Goal: Transaction & Acquisition: Purchase product/service

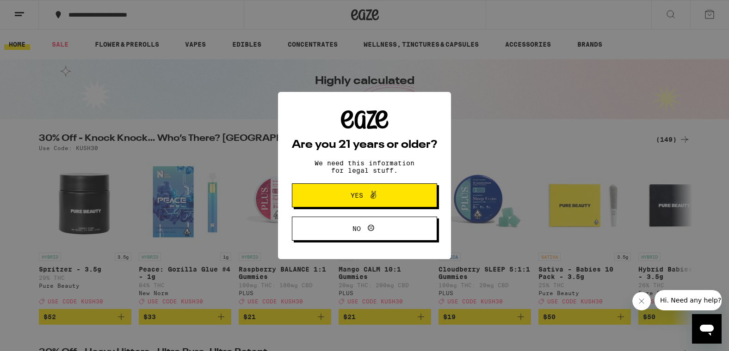
click at [381, 203] on button "Yes" at bounding box center [364, 196] width 145 height 24
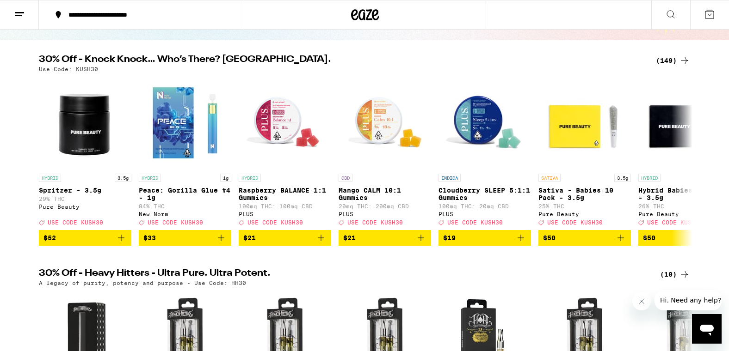
scroll to position [70, 0]
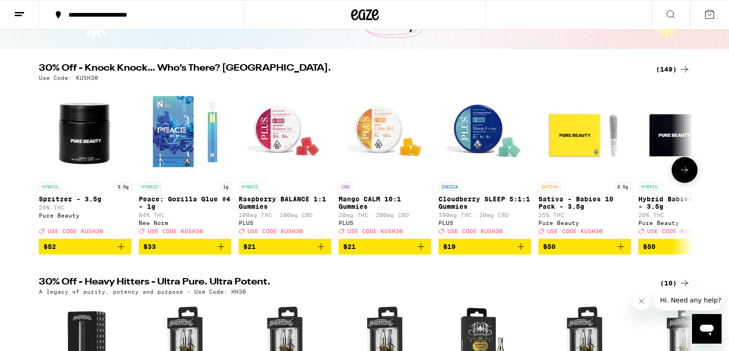
click at [690, 171] on button at bounding box center [684, 170] width 26 height 26
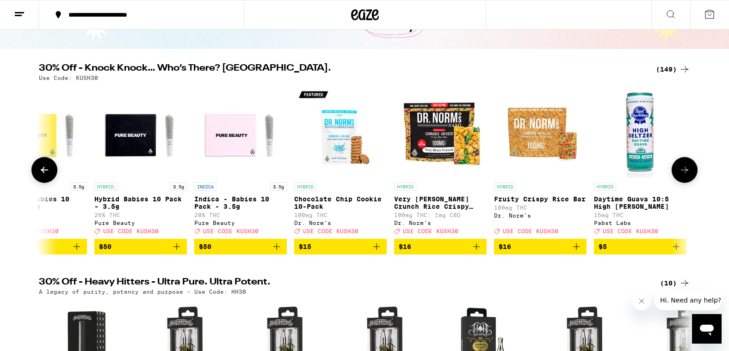
scroll to position [0, 550]
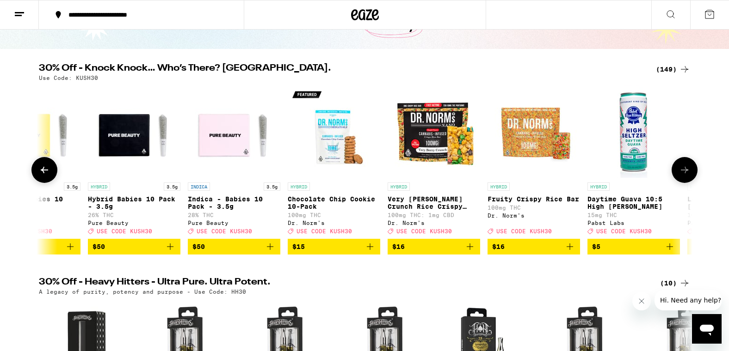
click at [690, 172] on button at bounding box center [684, 170] width 26 height 26
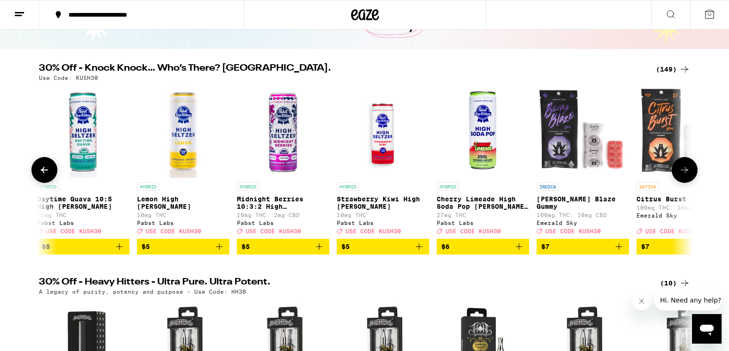
click at [690, 172] on button at bounding box center [684, 170] width 26 height 26
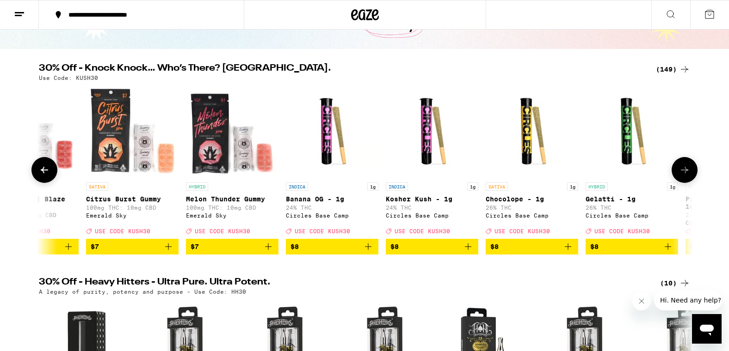
click at [690, 173] on button at bounding box center [684, 170] width 26 height 26
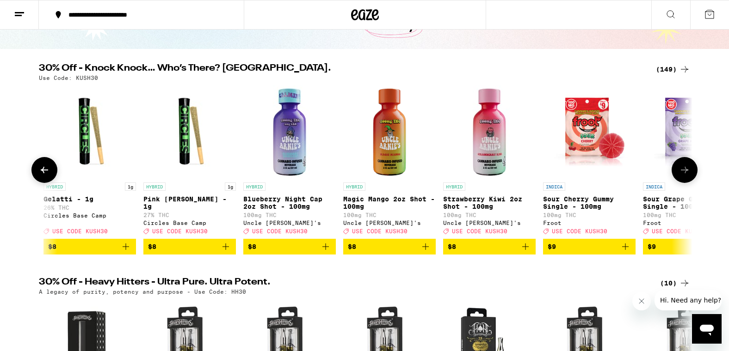
scroll to position [0, 2201]
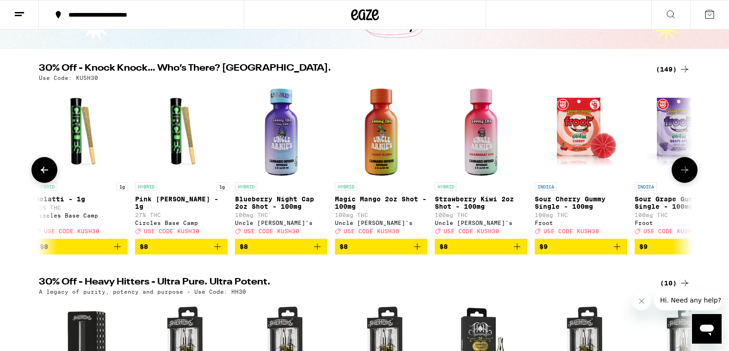
click at [42, 175] on icon at bounding box center [44, 170] width 11 height 11
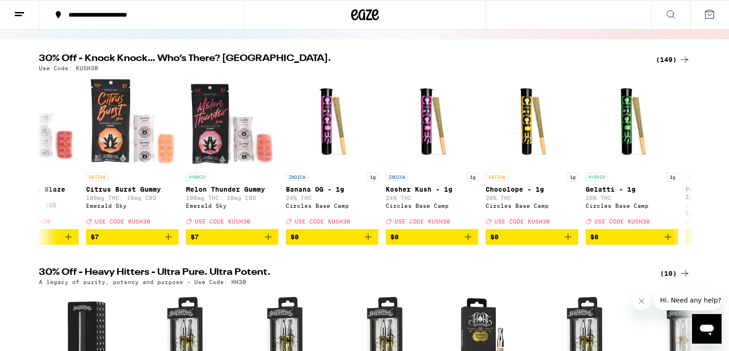
scroll to position [0, 0]
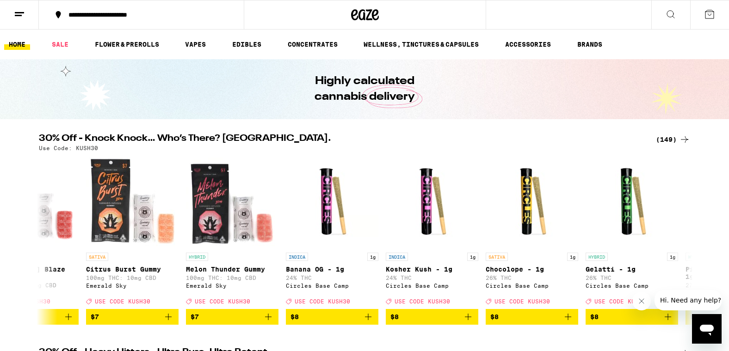
click at [70, 140] on h2 "30% Off - Knock Knock… Who’s There? [GEOGRAPHIC_DATA]." at bounding box center [342, 139] width 606 height 11
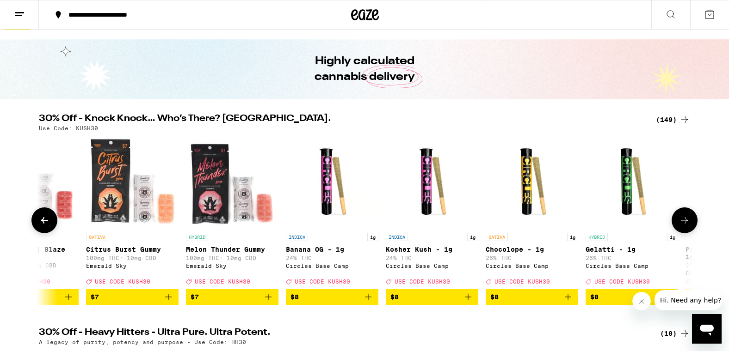
scroll to position [19, 0]
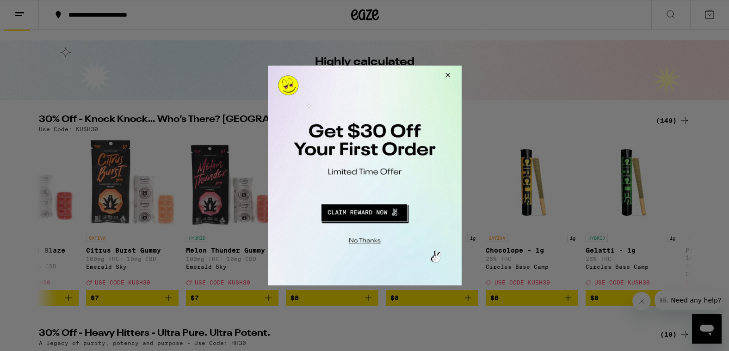
click at [449, 75] on button "Close Modal" at bounding box center [445, 77] width 25 height 22
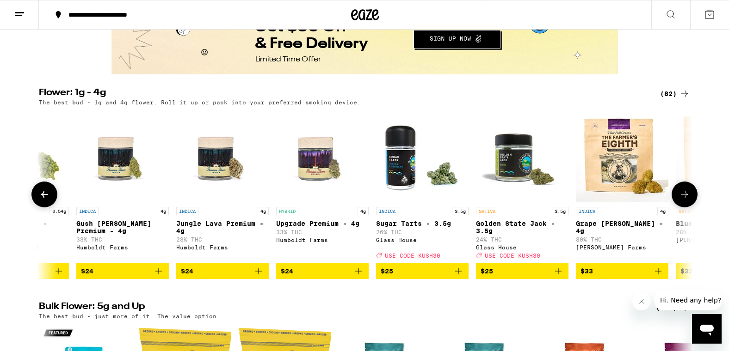
scroll to position [0, 2103]
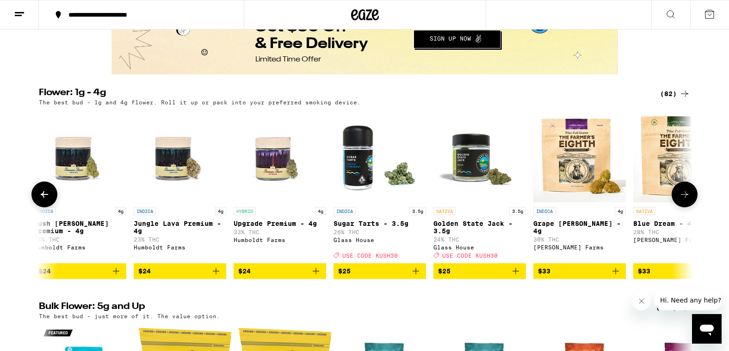
click at [265, 277] on span "$24" at bounding box center [279, 271] width 83 height 11
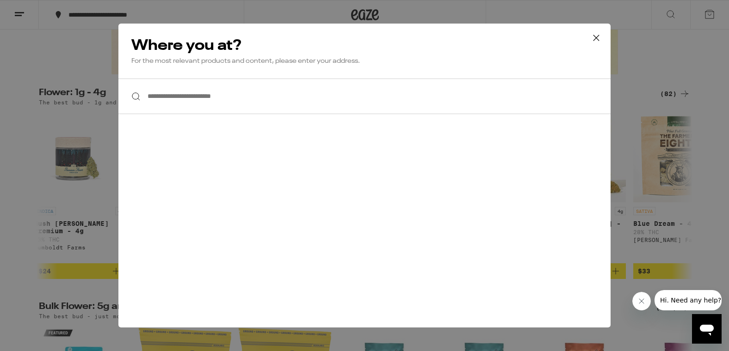
click at [376, 101] on input "**********" at bounding box center [364, 97] width 492 height 36
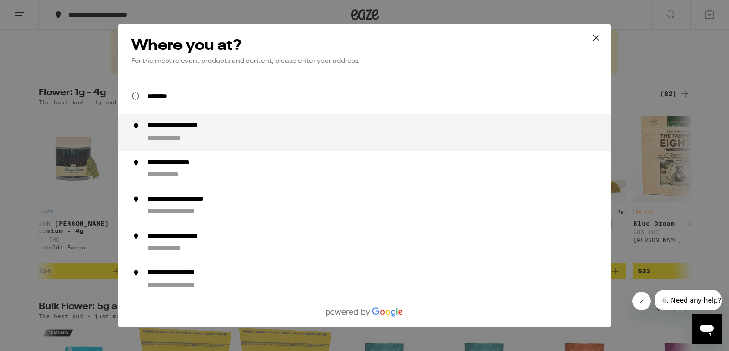
click at [385, 123] on li "**********" at bounding box center [364, 132] width 492 height 37
type input "**********"
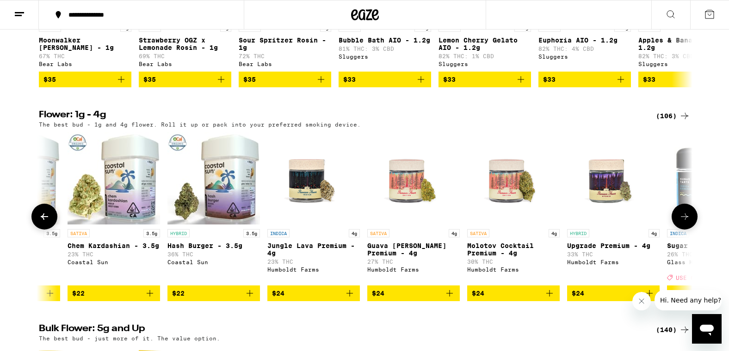
scroll to position [0, 1772]
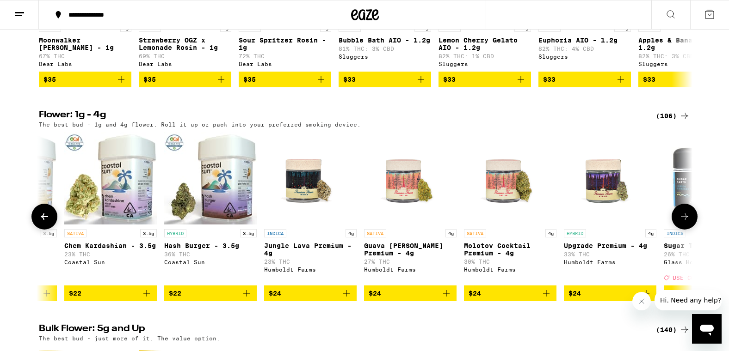
click at [480, 297] on span "$24" at bounding box center [474, 293] width 12 height 7
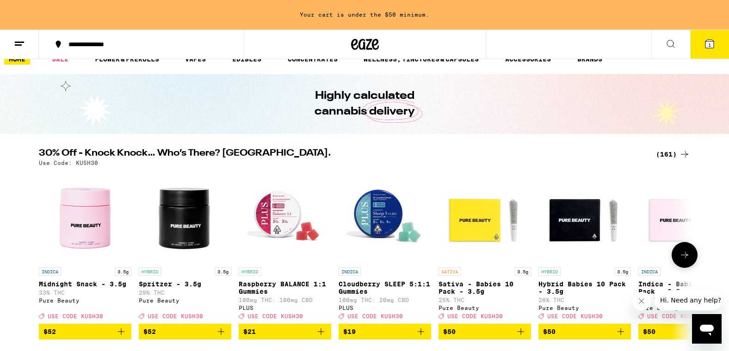
scroll to position [0, 0]
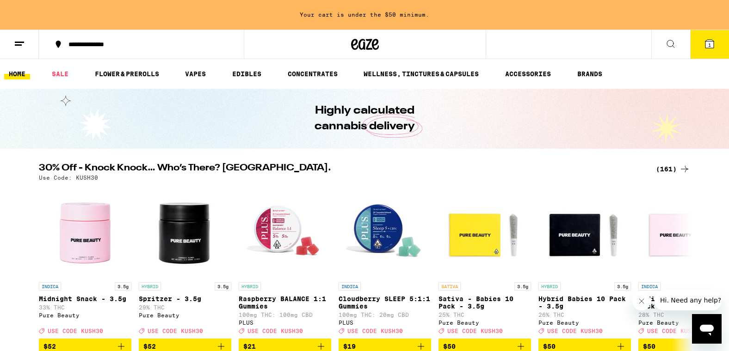
click at [669, 170] on div "(161)" at bounding box center [673, 169] width 34 height 11
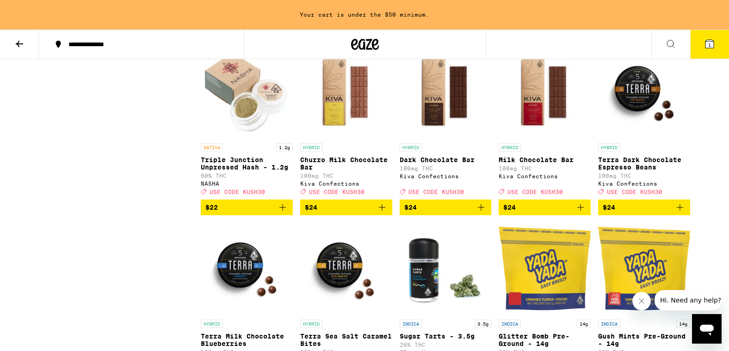
scroll to position [3835, 0]
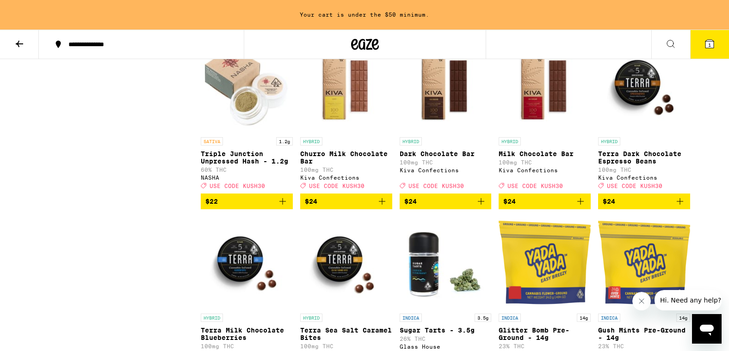
click at [253, 207] on span "$22" at bounding box center [246, 201] width 83 height 11
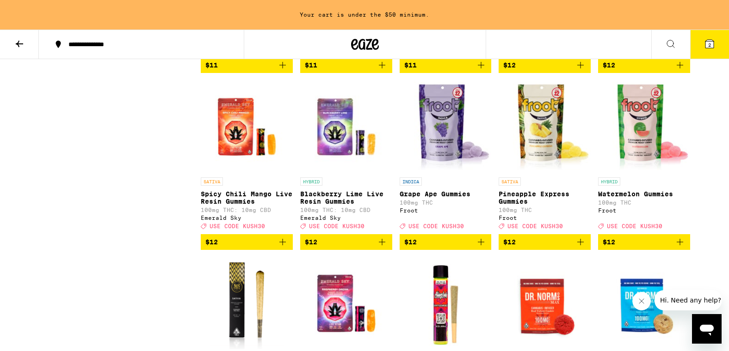
scroll to position [1647, 0]
